Goal: Information Seeking & Learning: Learn about a topic

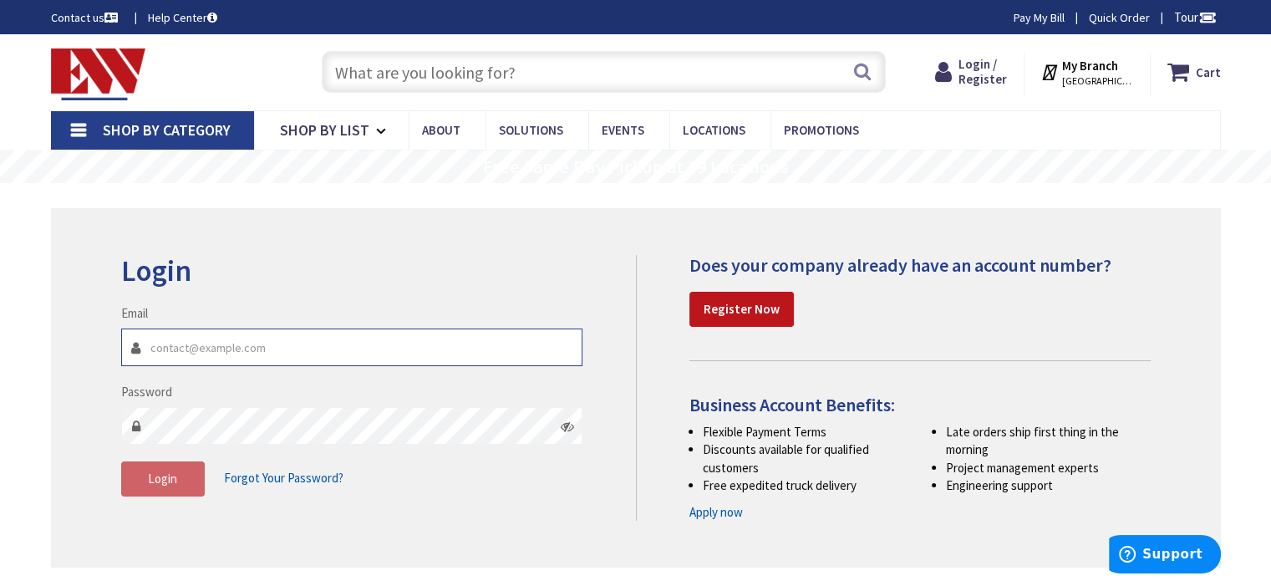
type input "estimating@ehaberlielectric.com"
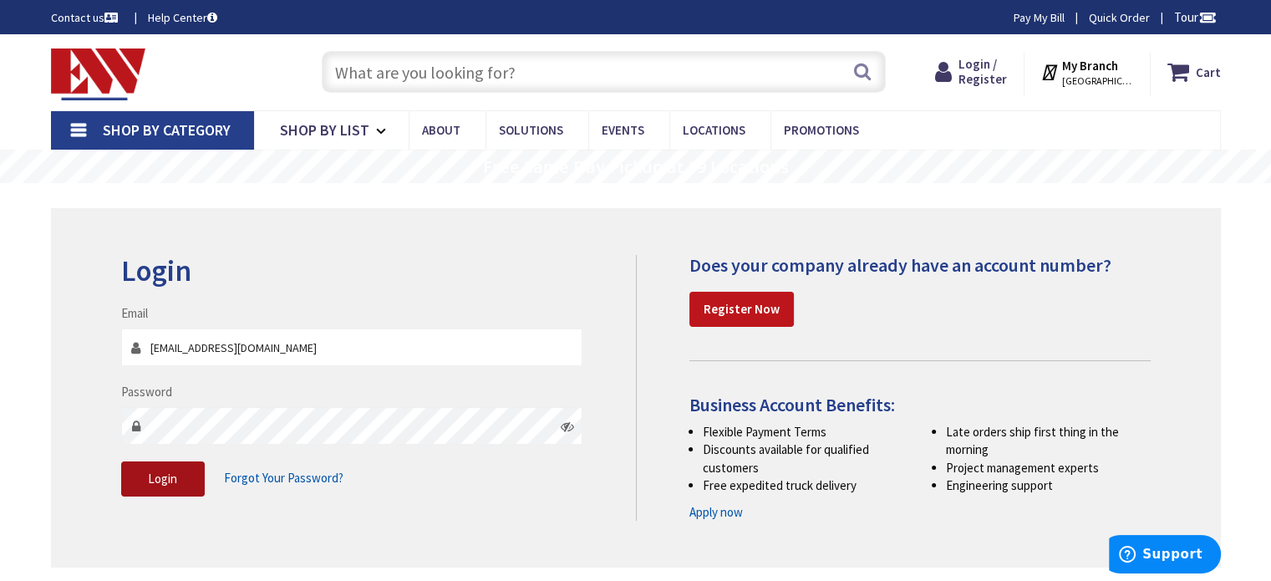
click at [168, 485] on span "Login" at bounding box center [162, 479] width 29 height 16
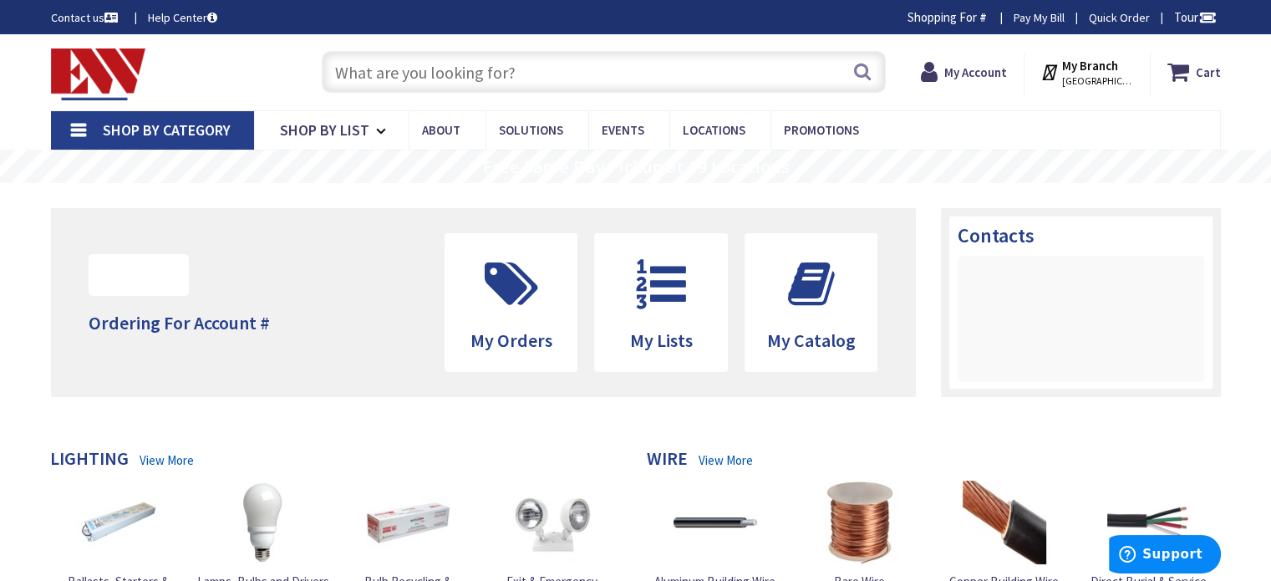
click at [469, 72] on input "text" at bounding box center [604, 72] width 564 height 42
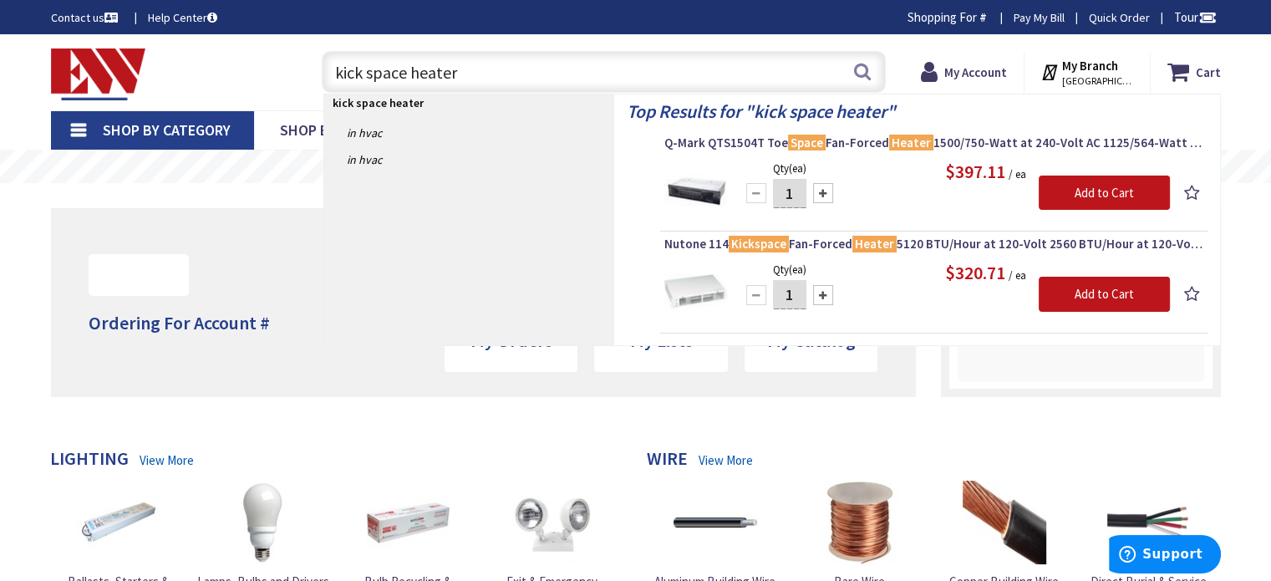
drag, startPoint x: 469, startPoint y: 73, endPoint x: 257, endPoint y: 85, distance: 211.8
click at [261, 84] on div "Toggle Nav kick space heater kick space heater Search Cart My Cart Close" at bounding box center [635, 72] width 1195 height 56
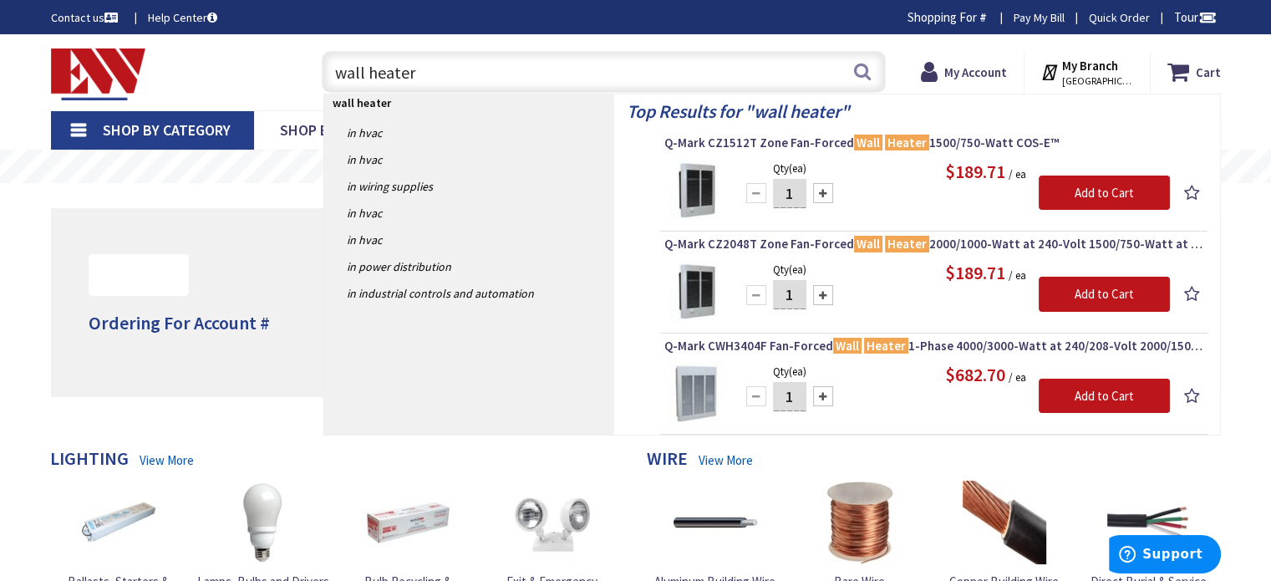
type input "wall heater"
click at [949, 140] on span "Q-Mark CZ1512T Zone Fan-Forced Wall Heater 1500/750-Watt COS-E™" at bounding box center [934, 143] width 539 height 17
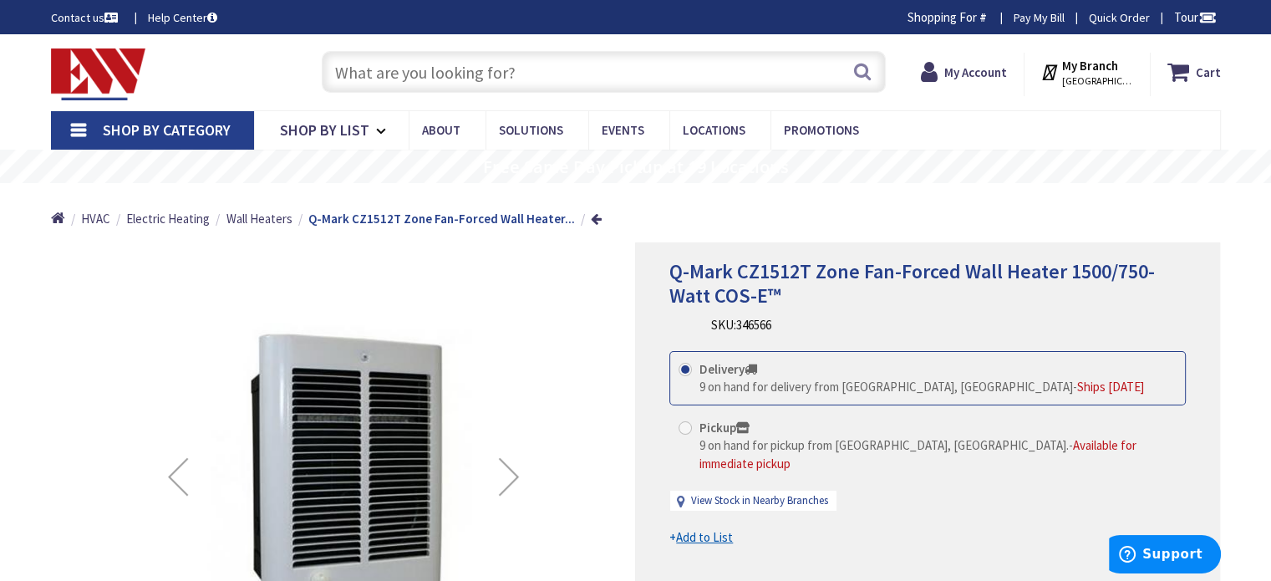
click at [547, 69] on input "text" at bounding box center [604, 72] width 564 height 42
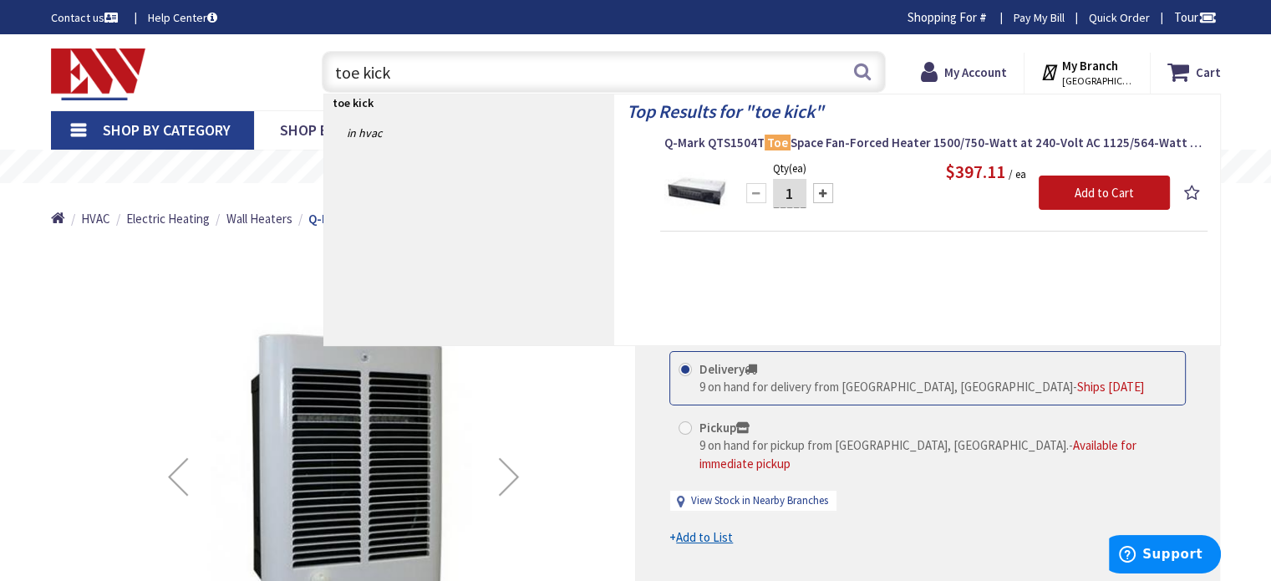
drag, startPoint x: 417, startPoint y: 68, endPoint x: 294, endPoint y: 75, distance: 123.1
click at [294, 75] on div "Toggle Nav toe kick toe kick Search Cart My Cart Close" at bounding box center [635, 72] width 1195 height 56
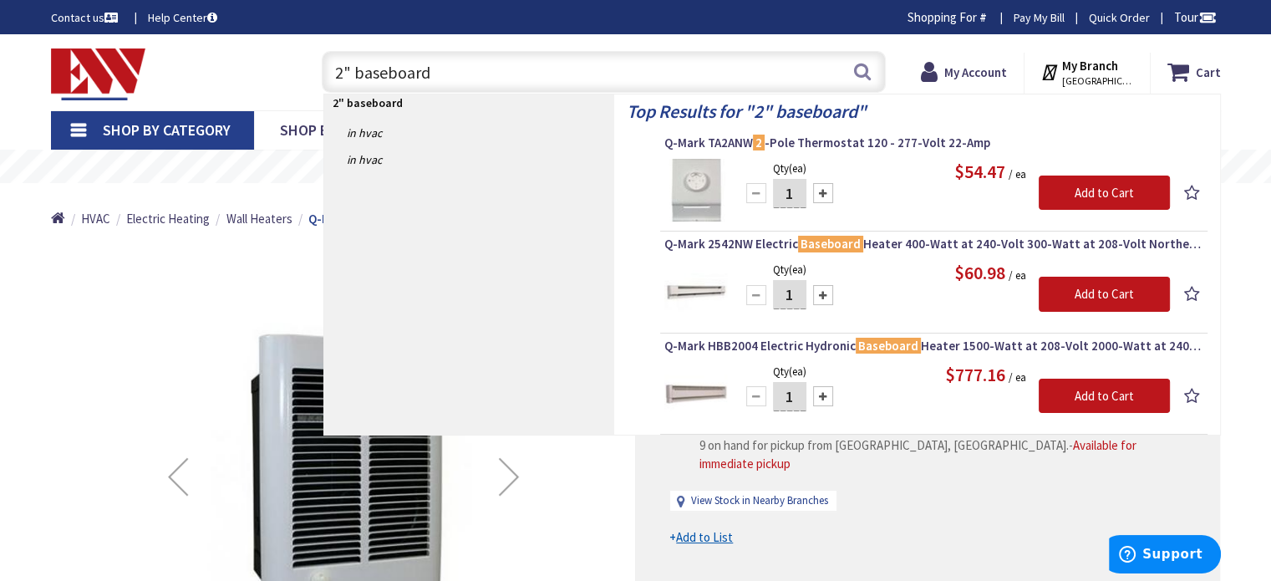
drag, startPoint x: 344, startPoint y: 74, endPoint x: 324, endPoint y: 79, distance: 20.7
click at [324, 79] on input "2" baseboard" at bounding box center [604, 72] width 564 height 42
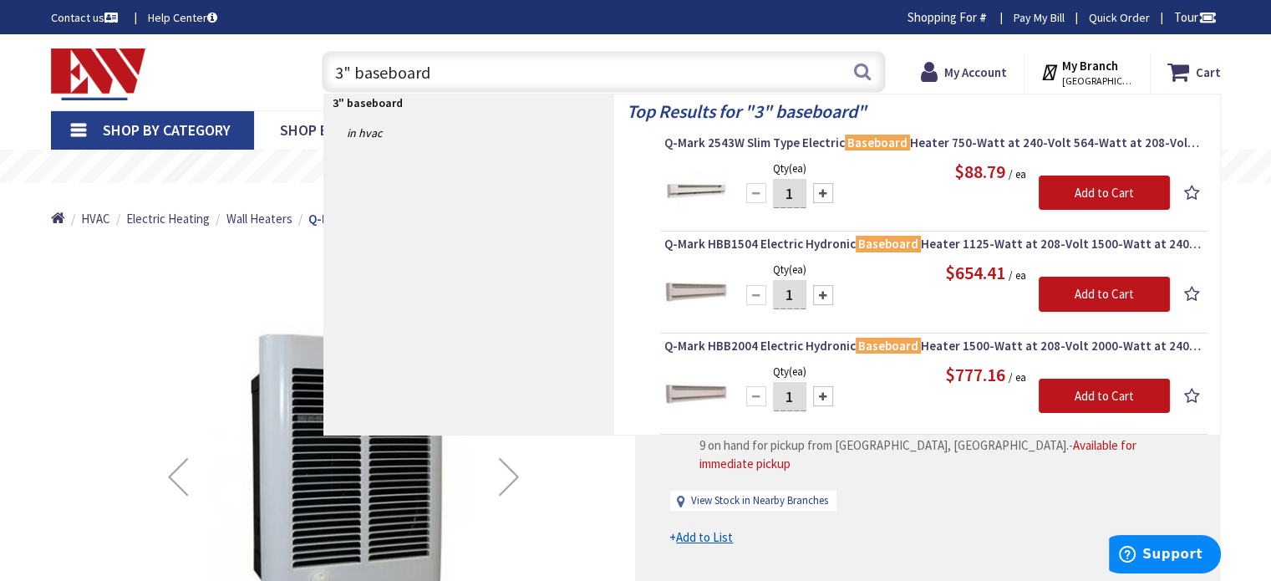
drag, startPoint x: 344, startPoint y: 74, endPoint x: 331, endPoint y: 74, distance: 12.6
click at [331, 74] on input "3" baseboard" at bounding box center [604, 72] width 564 height 42
drag, startPoint x: 342, startPoint y: 74, endPoint x: 319, endPoint y: 78, distance: 22.8
click at [319, 78] on div "4" baseboard 4" baseboard Search" at bounding box center [599, 70] width 573 height 53
drag, startPoint x: 344, startPoint y: 69, endPoint x: 334, endPoint y: 77, distance: 13.2
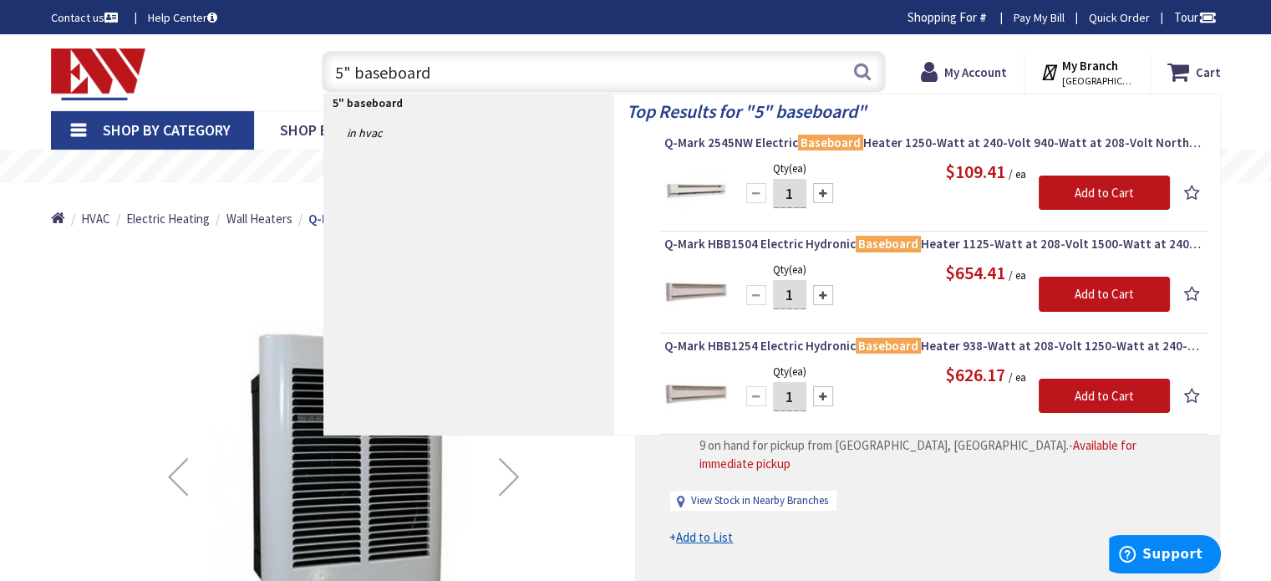
click at [334, 77] on input "5" baseboard" at bounding box center [604, 72] width 564 height 42
drag, startPoint x: 447, startPoint y: 79, endPoint x: 284, endPoint y: 69, distance: 163.3
click at [284, 69] on div "Toggle Nav 6" baseboard 6" baseboard Search Cart My Cart Close" at bounding box center [635, 72] width 1195 height 56
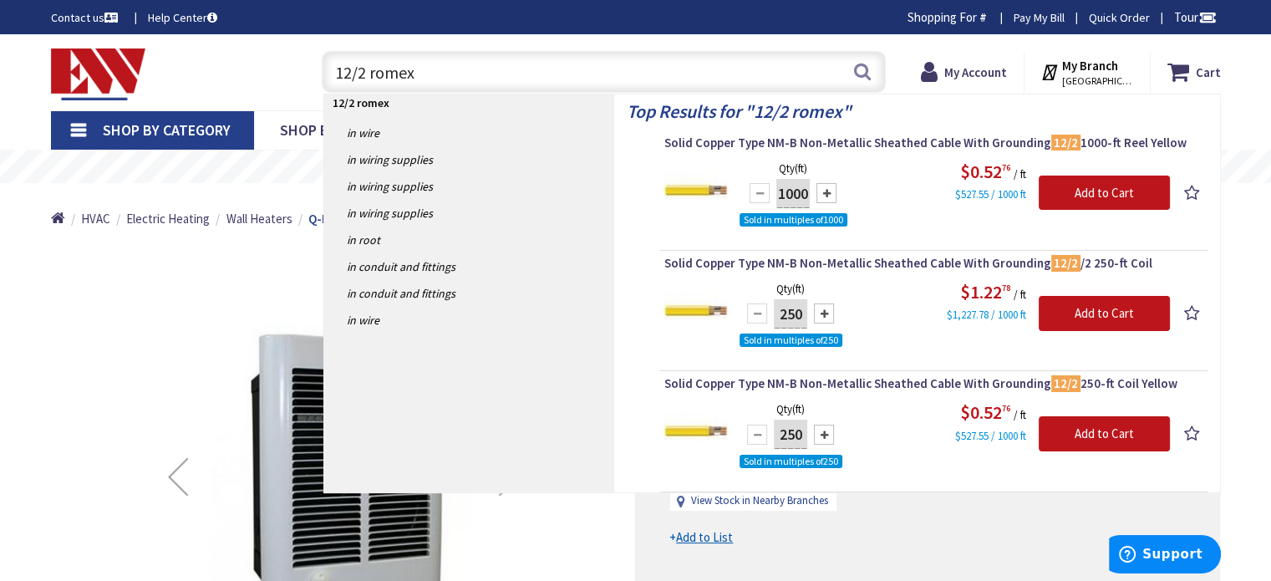
drag, startPoint x: 400, startPoint y: 74, endPoint x: 281, endPoint y: 80, distance: 119.7
click at [281, 80] on div "Toggle Nav 12/2 romex 12/2 romex Search Cart My Cart Close" at bounding box center [635, 72] width 1195 height 56
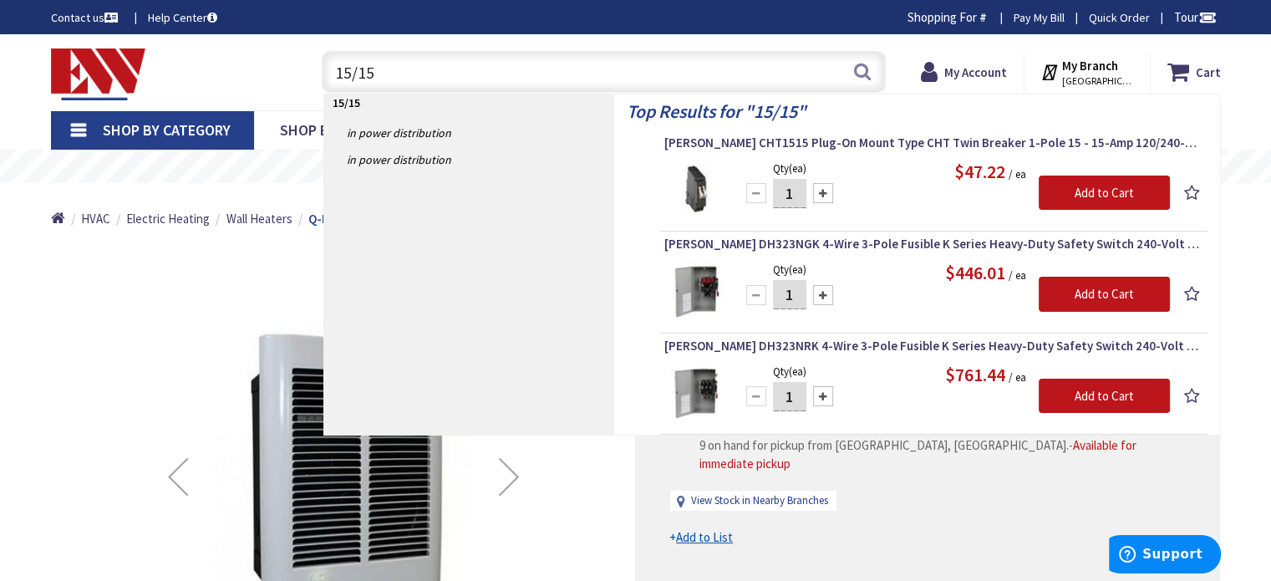
drag, startPoint x: 383, startPoint y: 74, endPoint x: 325, endPoint y: 71, distance: 57.8
click at [325, 71] on input "15/15" at bounding box center [604, 72] width 564 height 42
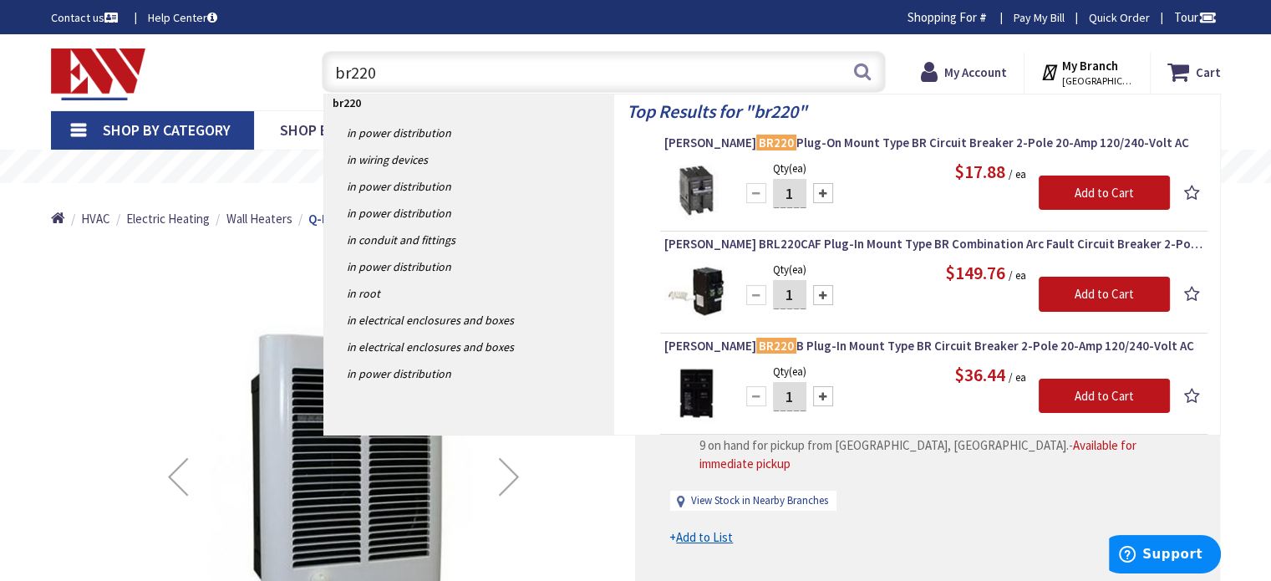
drag, startPoint x: 413, startPoint y: 70, endPoint x: 284, endPoint y: 86, distance: 129.7
click at [288, 81] on div "Toggle Nav br220 br220 Search Cart My Cart Close" at bounding box center [635, 72] width 1195 height 56
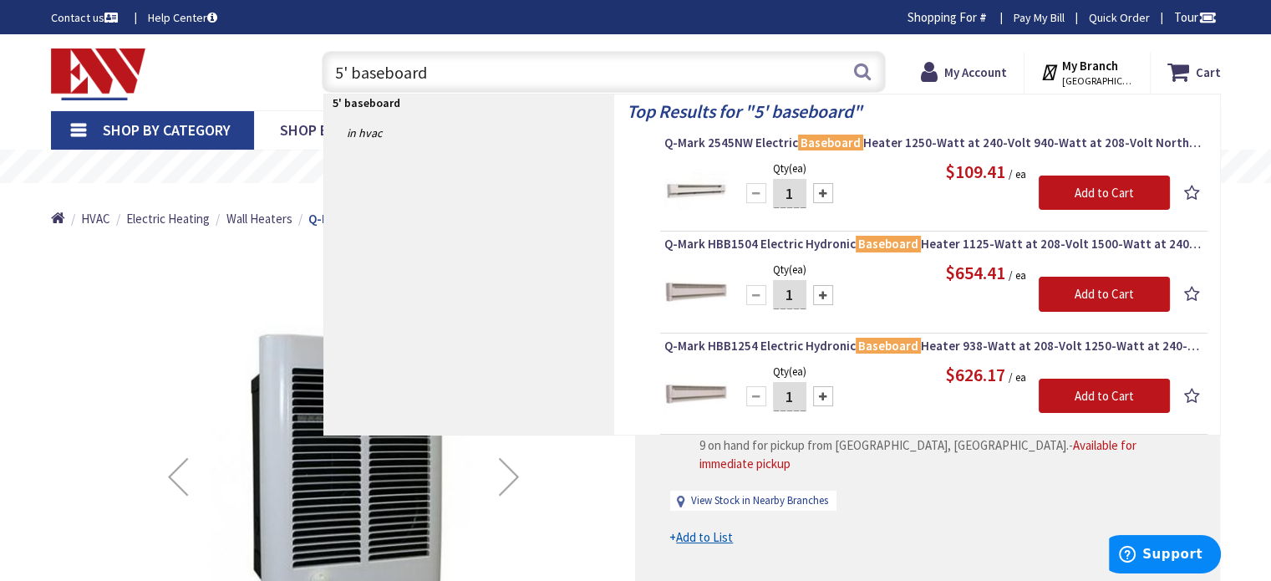
drag, startPoint x: 341, startPoint y: 69, endPoint x: 331, endPoint y: 77, distance: 12.5
click at [331, 77] on input "5' baseboard" at bounding box center [604, 72] width 564 height 42
drag, startPoint x: 481, startPoint y: 74, endPoint x: 441, endPoint y: 63, distance: 41.6
click at [441, 63] on input "6' baseboard" at bounding box center [604, 72] width 564 height 42
drag, startPoint x: 354, startPoint y: 69, endPoint x: 308, endPoint y: 84, distance: 48.1
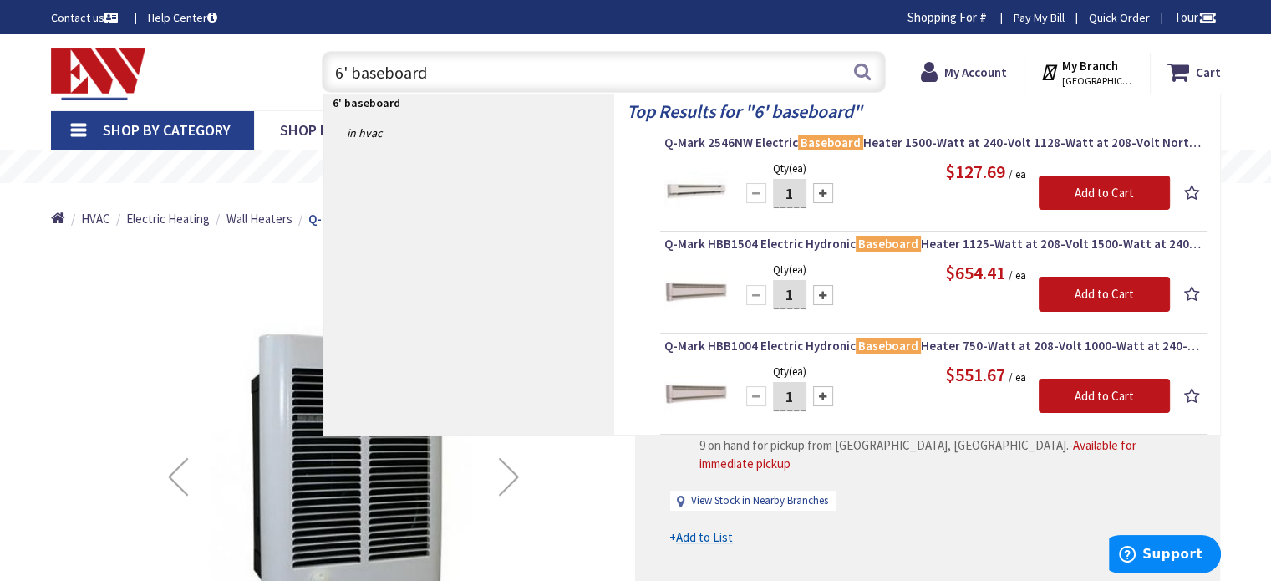
click at [308, 84] on div "6' baseboard 6' baseboard Search" at bounding box center [600, 70] width 598 height 53
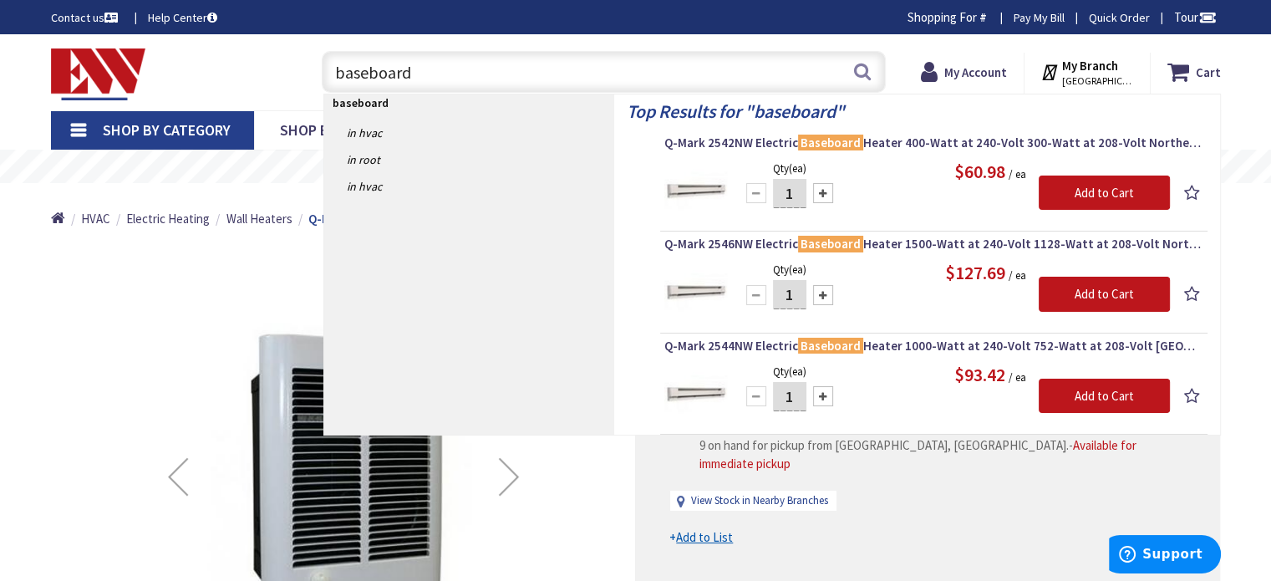
click at [524, 67] on input "baseboard" at bounding box center [604, 72] width 564 height 42
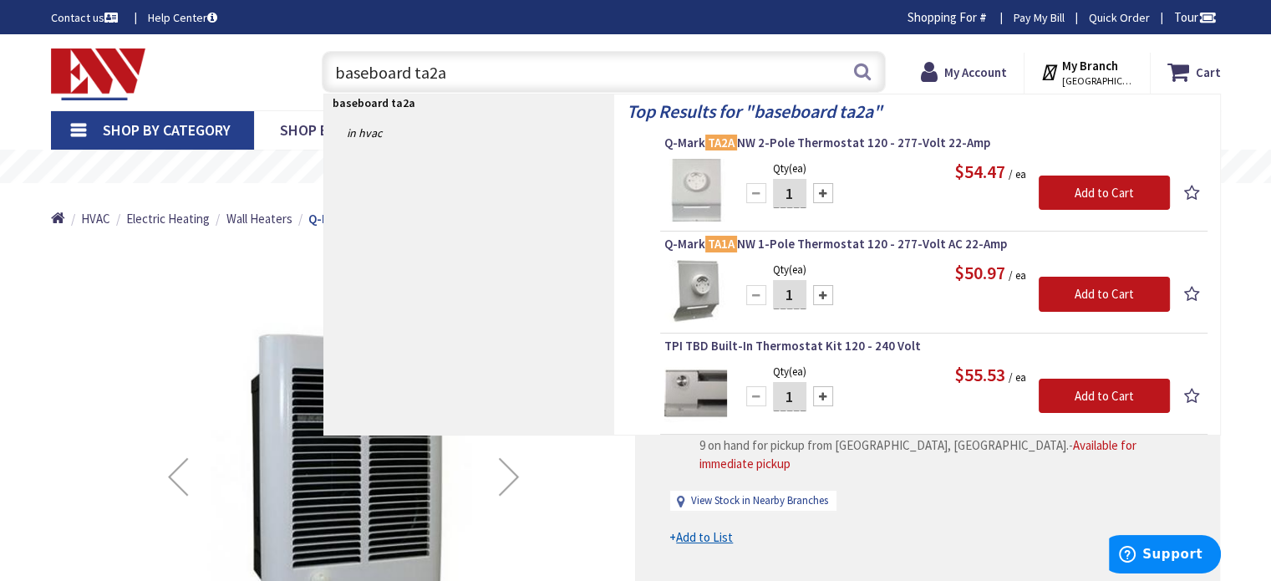
type input "baseboard ta2aw"
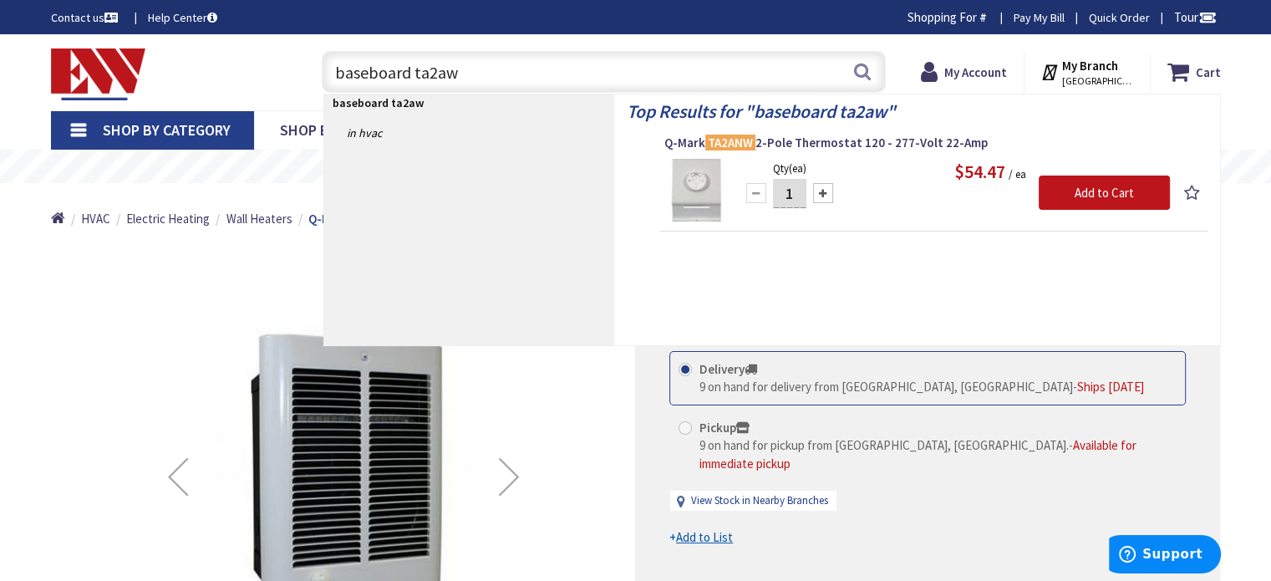
drag, startPoint x: 517, startPoint y: 69, endPoint x: 281, endPoint y: 73, distance: 235.7
click at [284, 72] on div "Toggle Nav baseboard ta2aw baseboard ta2aw Search Cart My Cart Close" at bounding box center [635, 72] width 1195 height 56
